Goal: Information Seeking & Learning: Learn about a topic

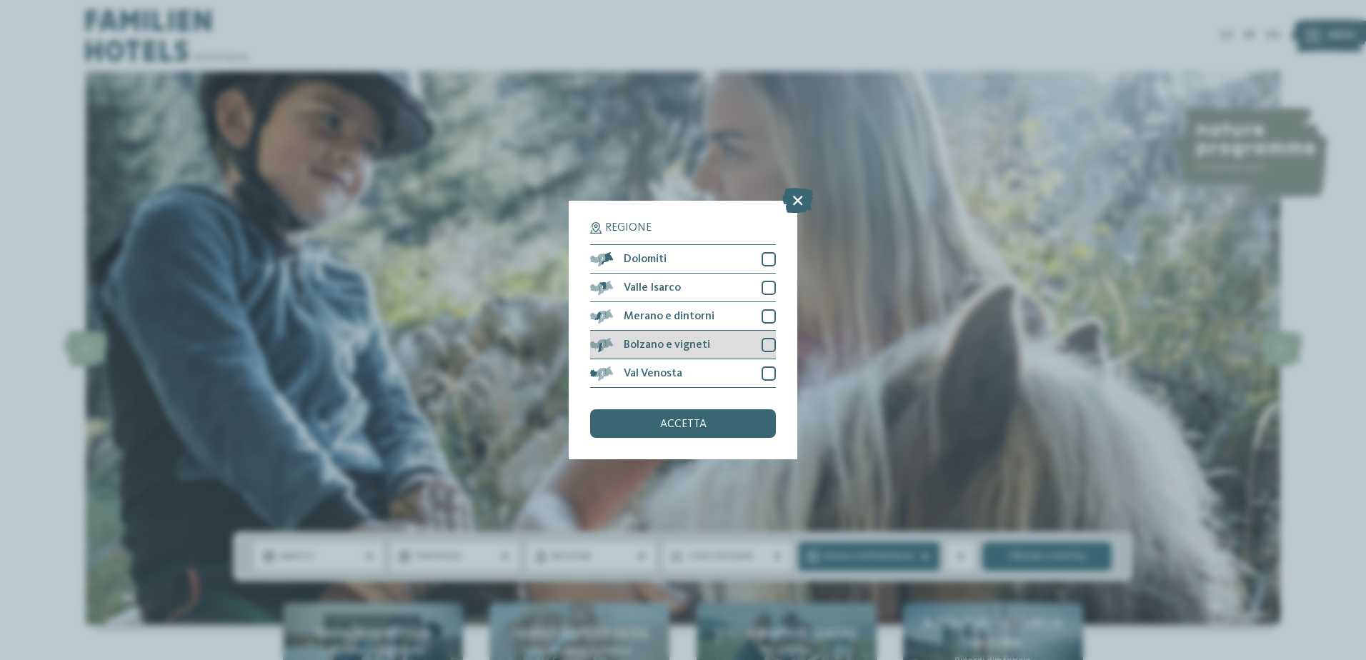
click at [722, 344] on div "Bolzano e vigneti" at bounding box center [683, 345] width 186 height 29
click at [728, 317] on div "Merano e dintorni" at bounding box center [683, 316] width 186 height 29
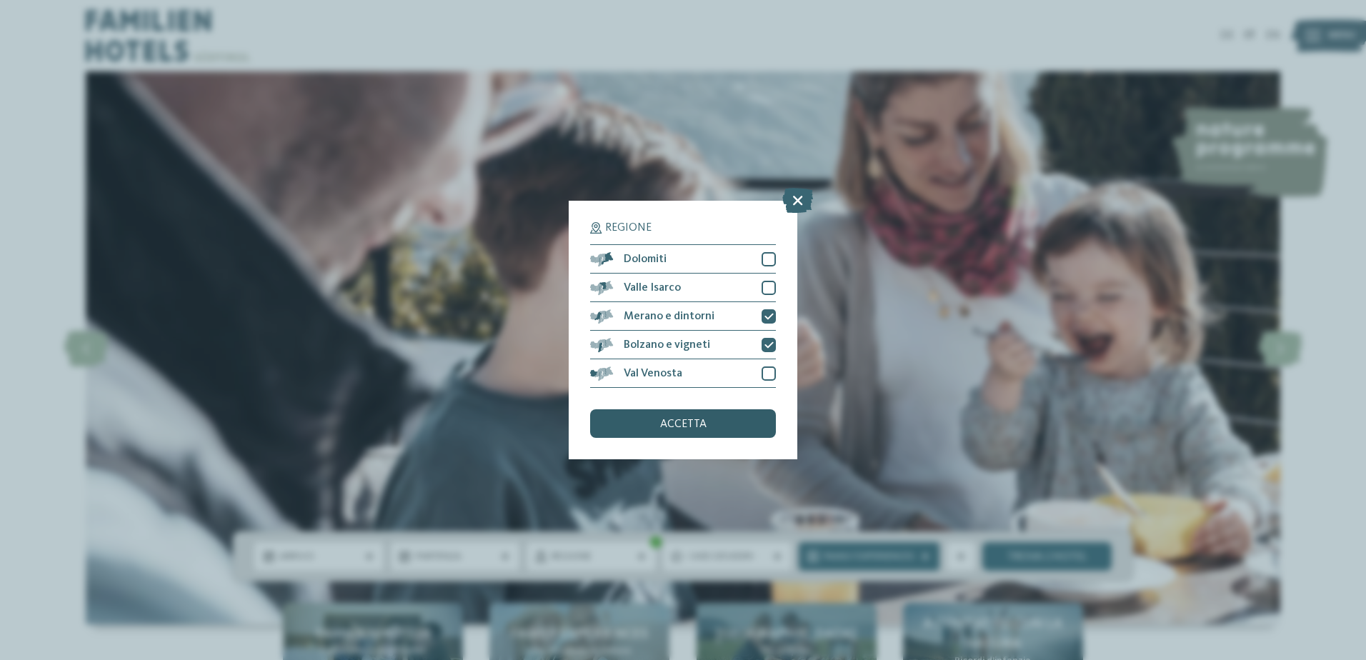
click at [727, 424] on div "accetta" at bounding box center [683, 423] width 186 height 29
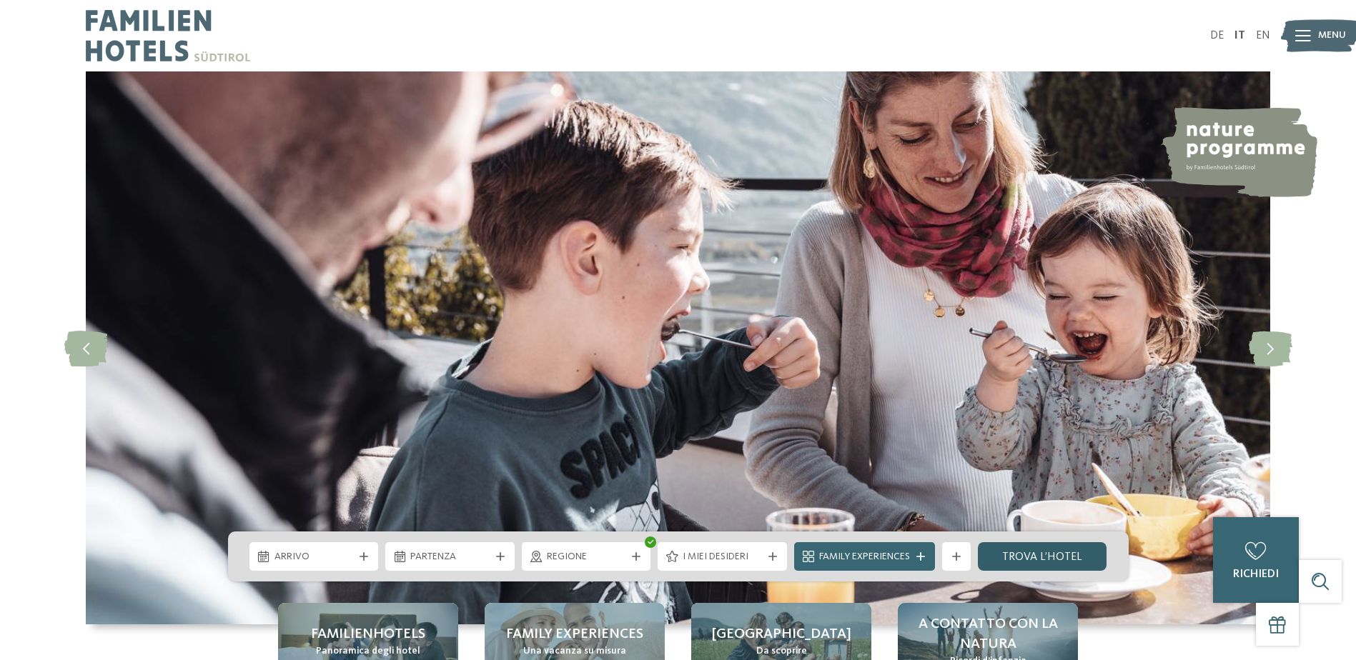
click at [1052, 556] on link "trova l’hotel" at bounding box center [1042, 556] width 129 height 29
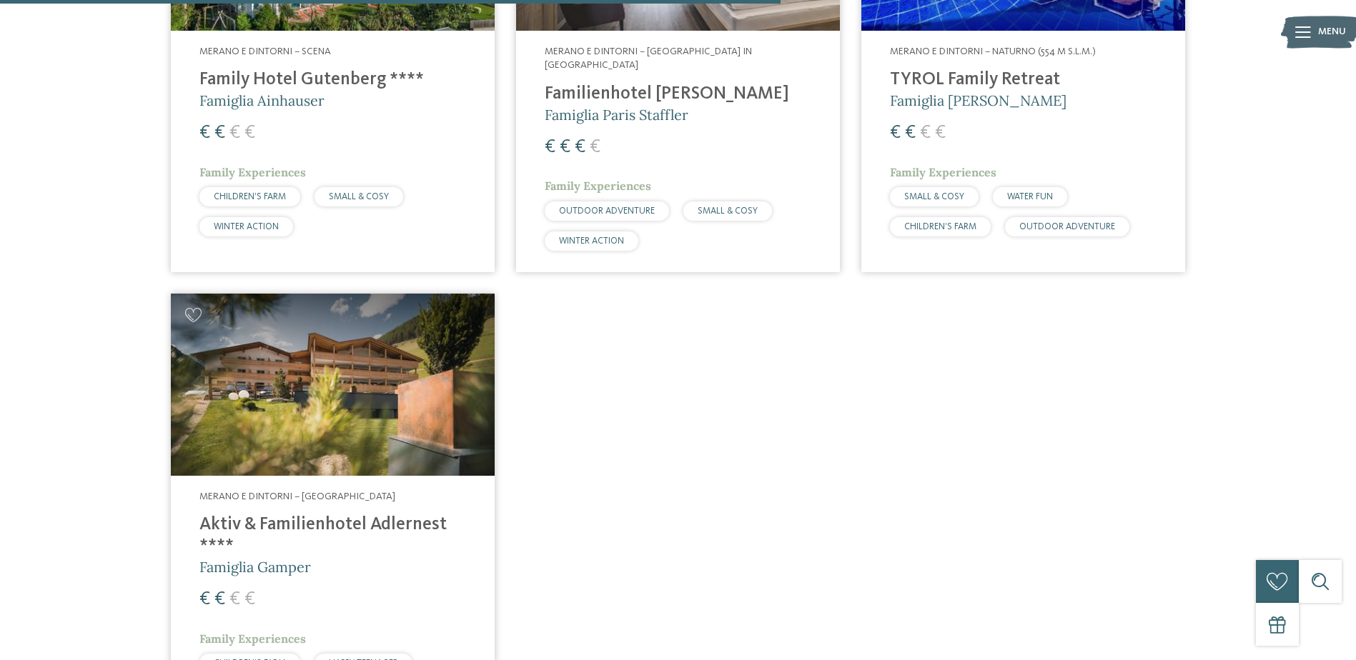
scroll to position [1303, 0]
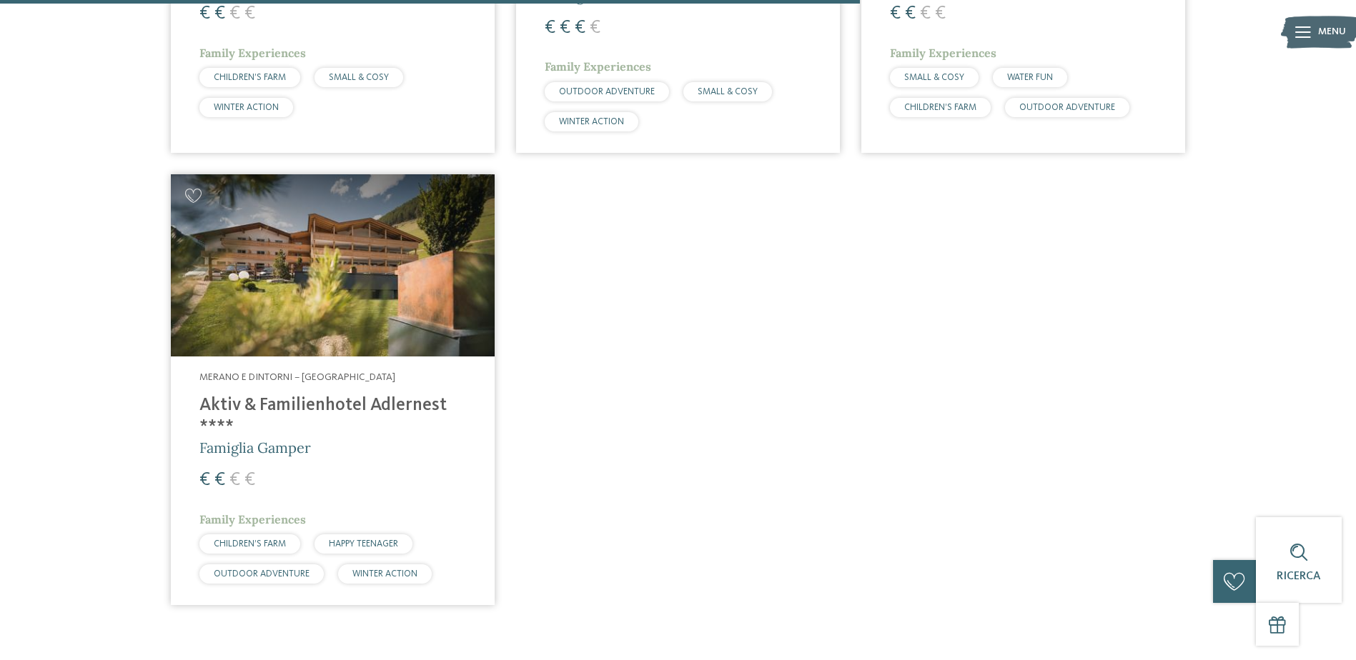
click at [362, 395] on h4 "Aktiv & Familienhotel Adlernest ****" at bounding box center [332, 416] width 267 height 43
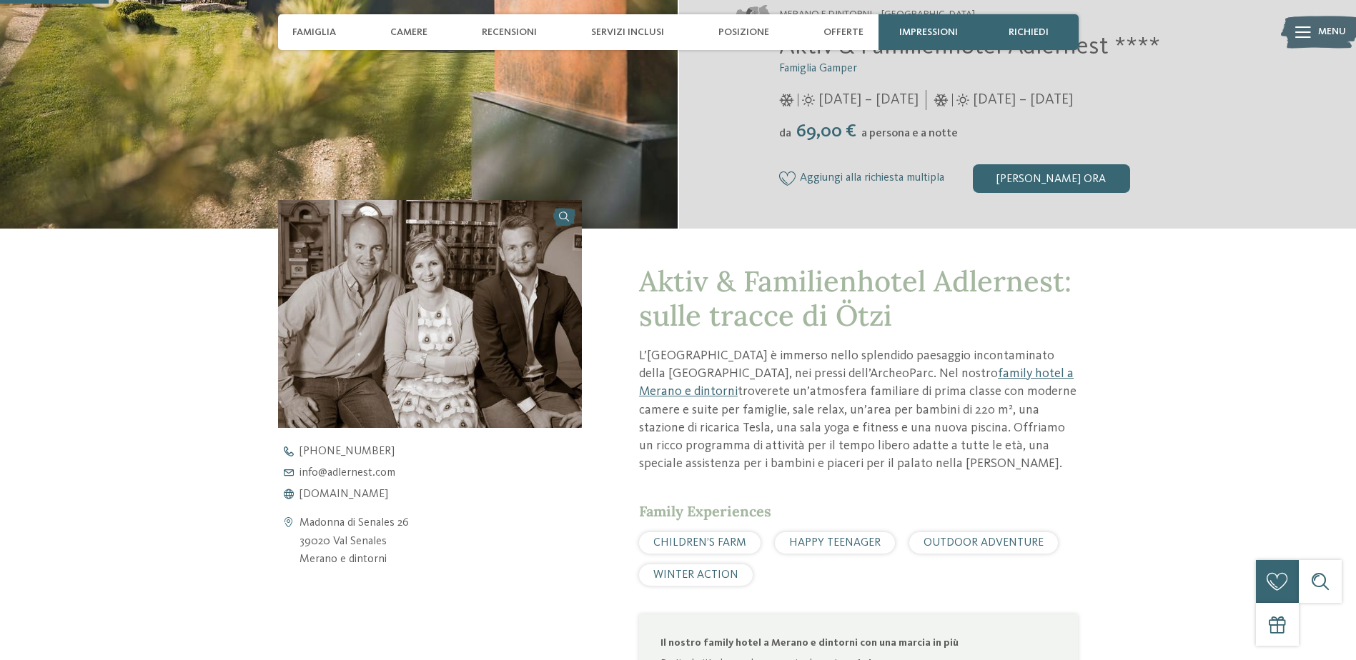
scroll to position [477, 0]
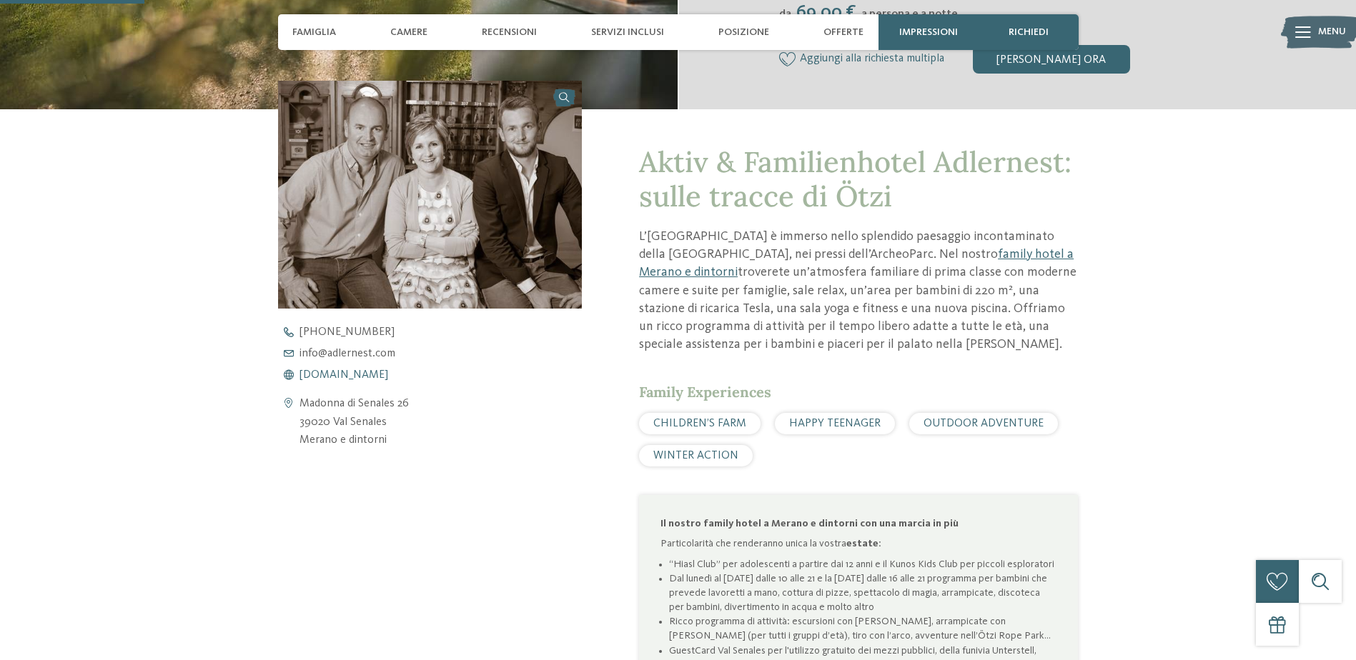
click at [331, 372] on span "www.adlernest.com" at bounding box center [343, 374] width 89 height 11
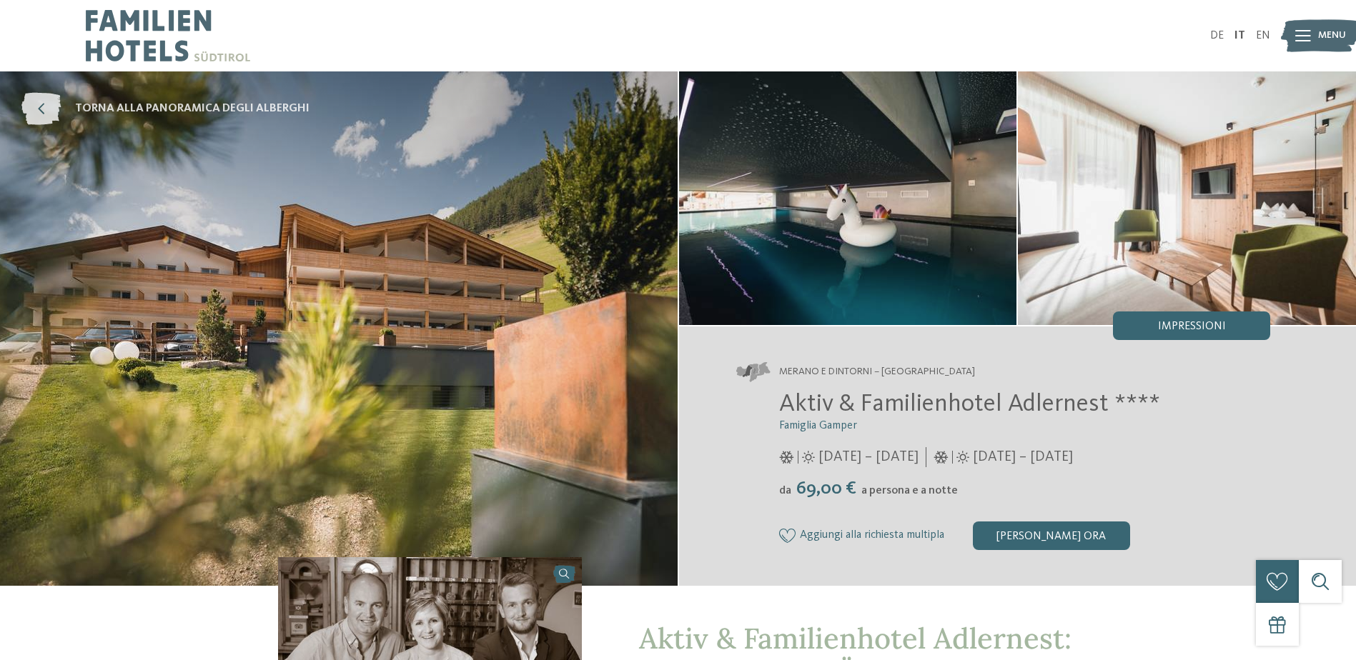
click at [198, 102] on span "torna alla panoramica degli alberghi" at bounding box center [192, 109] width 234 height 16
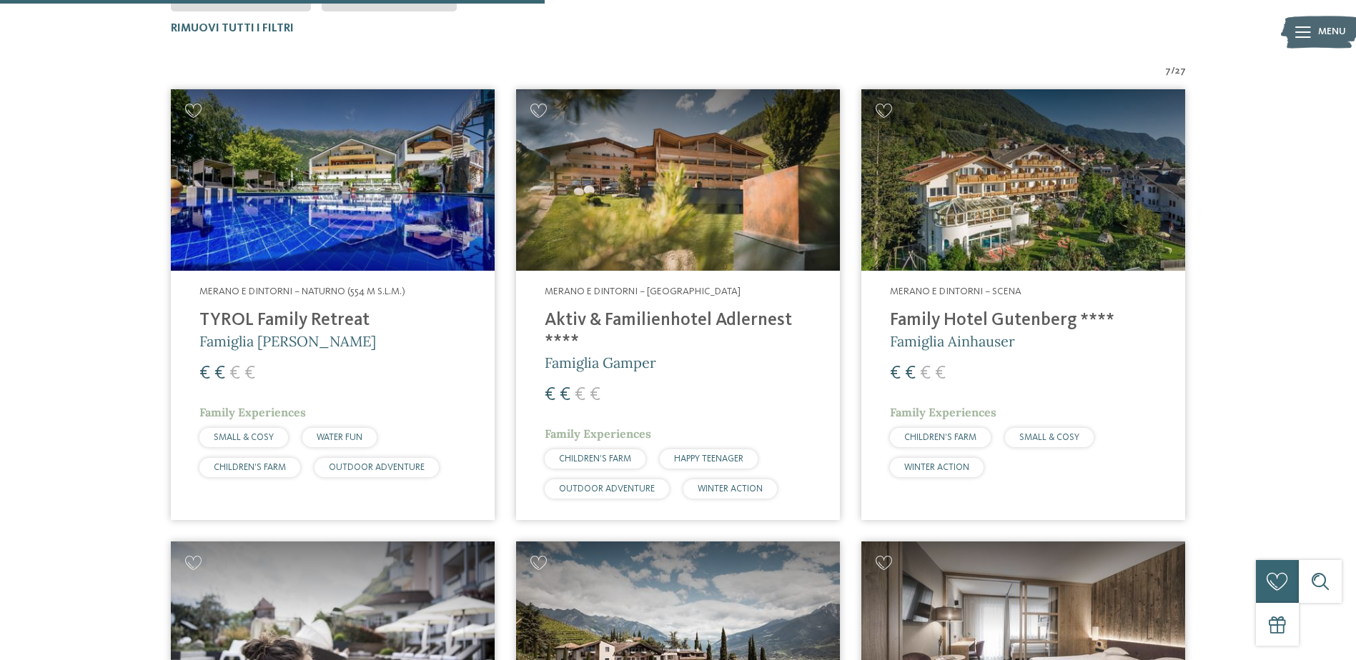
scroll to position [826, 0]
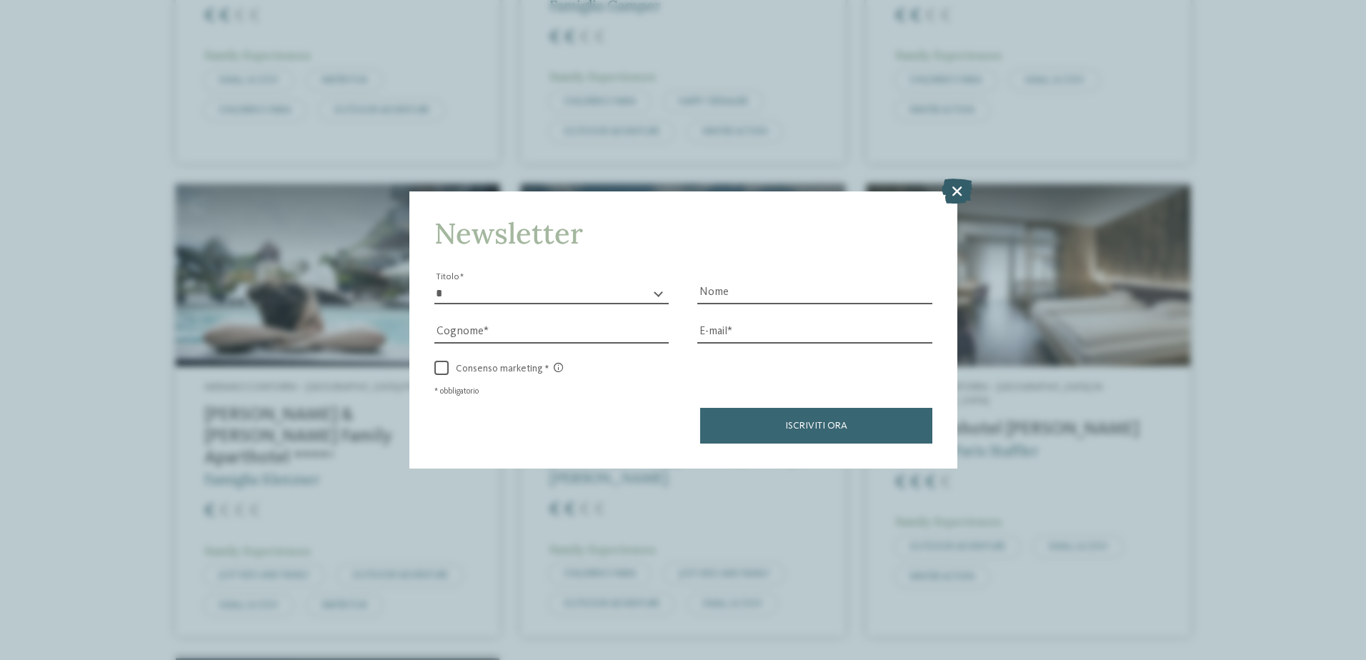
click at [958, 190] on icon at bounding box center [957, 190] width 31 height 25
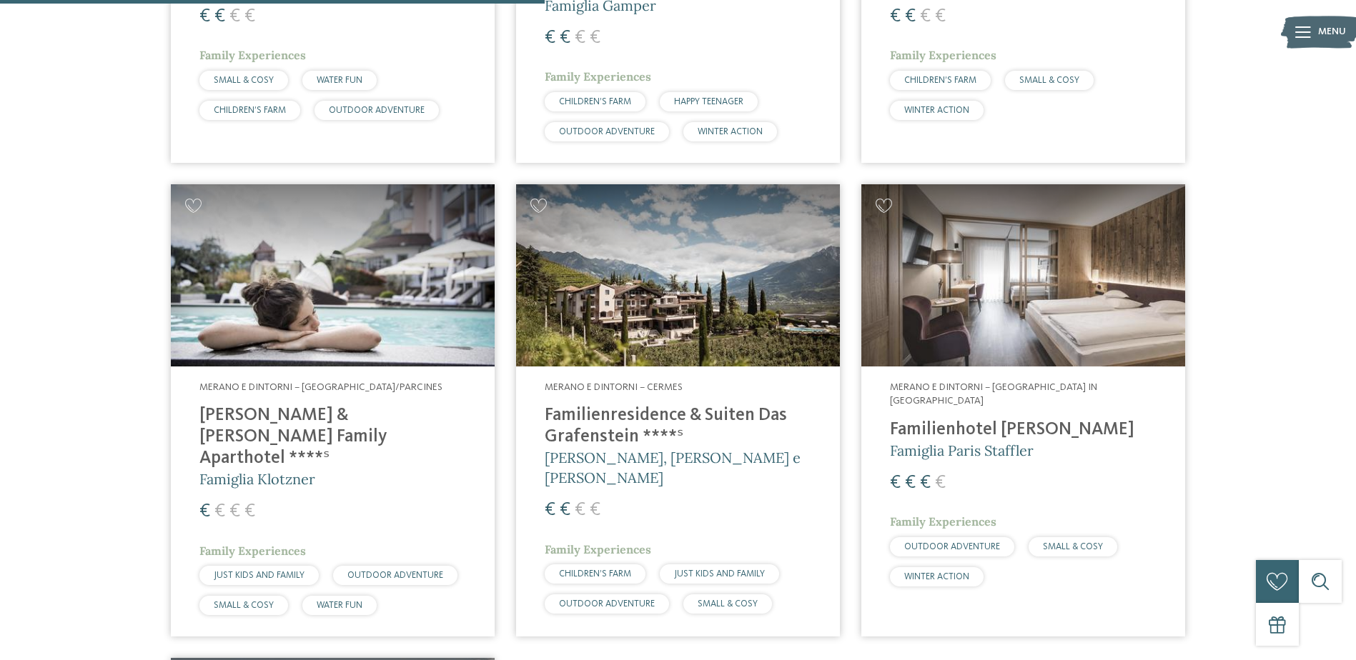
click at [671, 387] on span "Merano e dintorni – Cermes" at bounding box center [614, 387] width 138 height 10
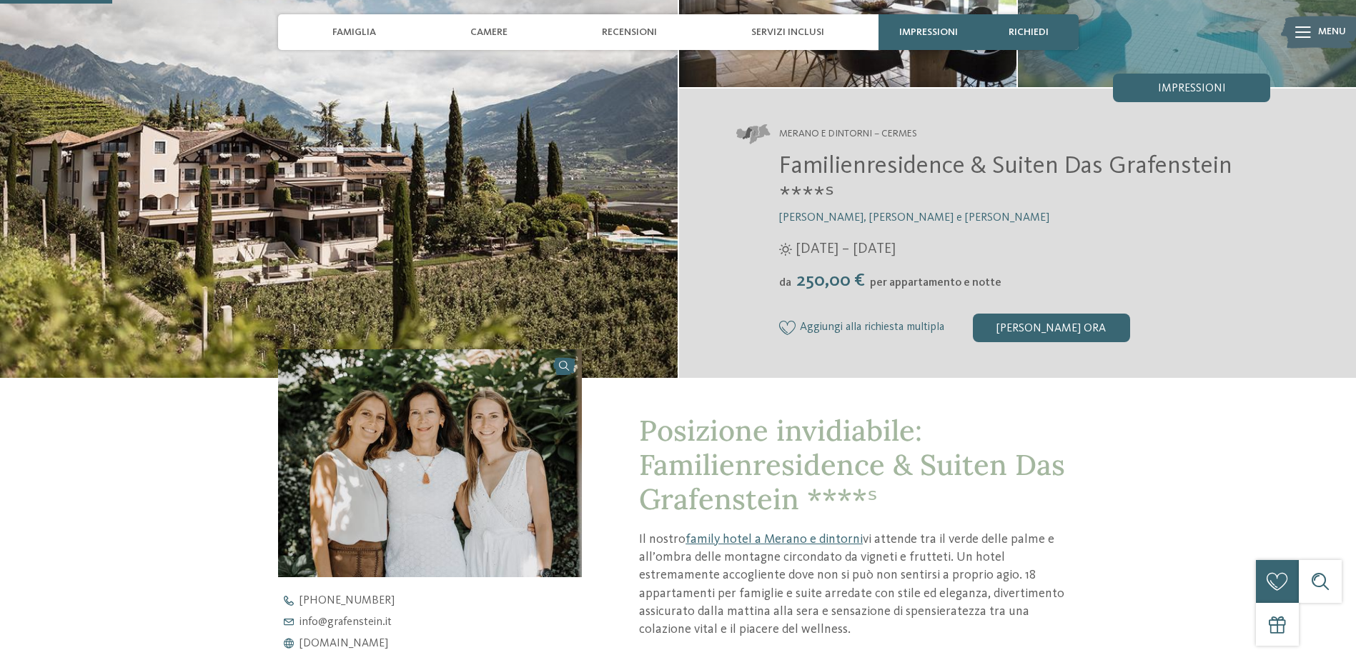
scroll to position [357, 0]
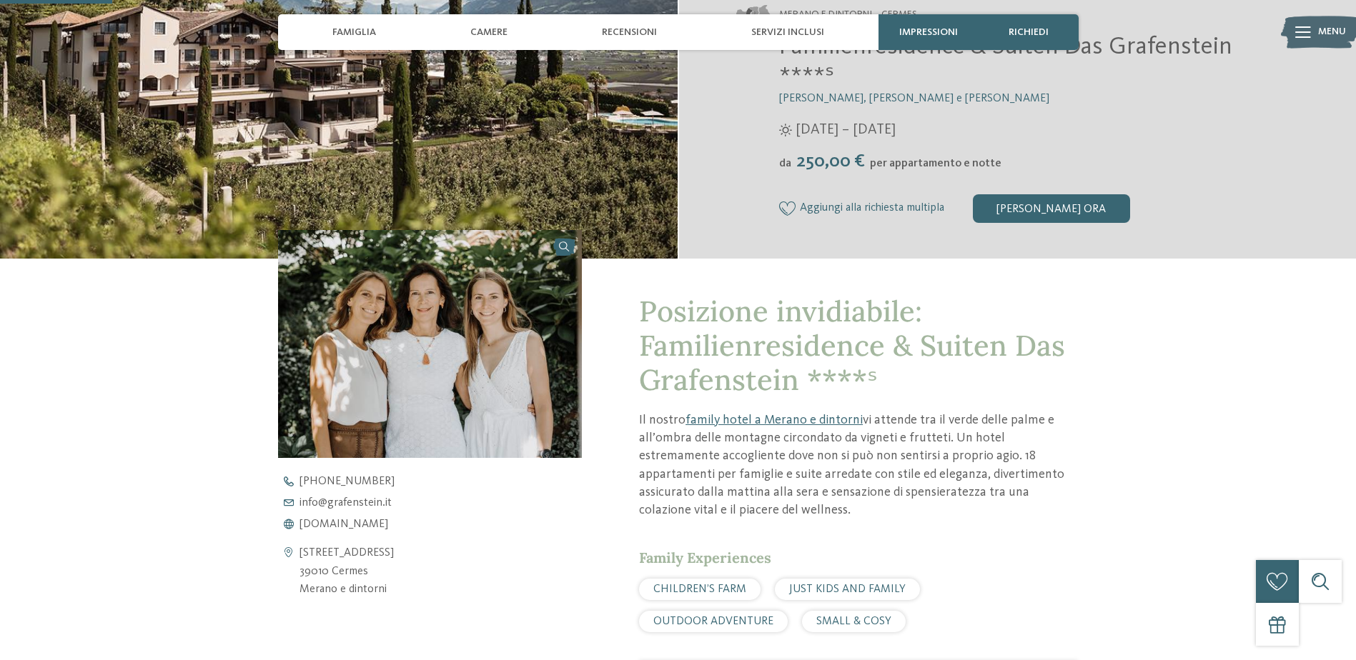
drag, startPoint x: 391, startPoint y: 595, endPoint x: 295, endPoint y: 551, distance: 105.2
click at [295, 551] on div "[STREET_ADDRESS] 39010 Cermes [GEOGRAPHIC_DATA] e dintorni" at bounding box center [430, 572] width 304 height 55
drag, startPoint x: 295, startPoint y: 551, endPoint x: 309, endPoint y: 561, distance: 17.4
click at [354, 521] on span "[DOMAIN_NAME]" at bounding box center [343, 524] width 89 height 11
